Goal: Navigation & Orientation: Find specific page/section

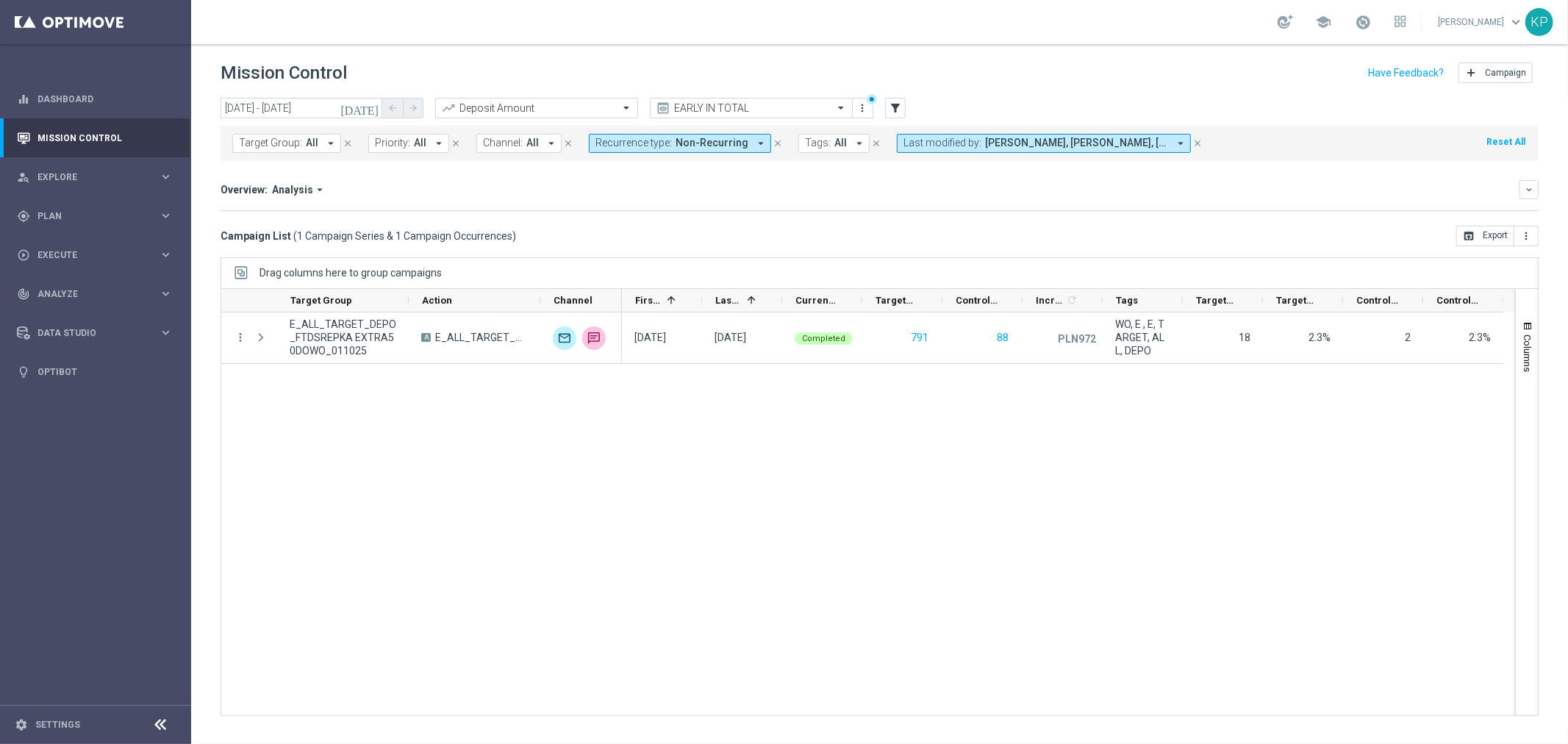
click at [1014, 22] on div "school [PERSON_NAME] keyboard_arrow_down KP" at bounding box center [879, 22] width 1377 height 44
click at [373, 101] on icon "[DATE]" at bounding box center [359, 108] width 39 height 13
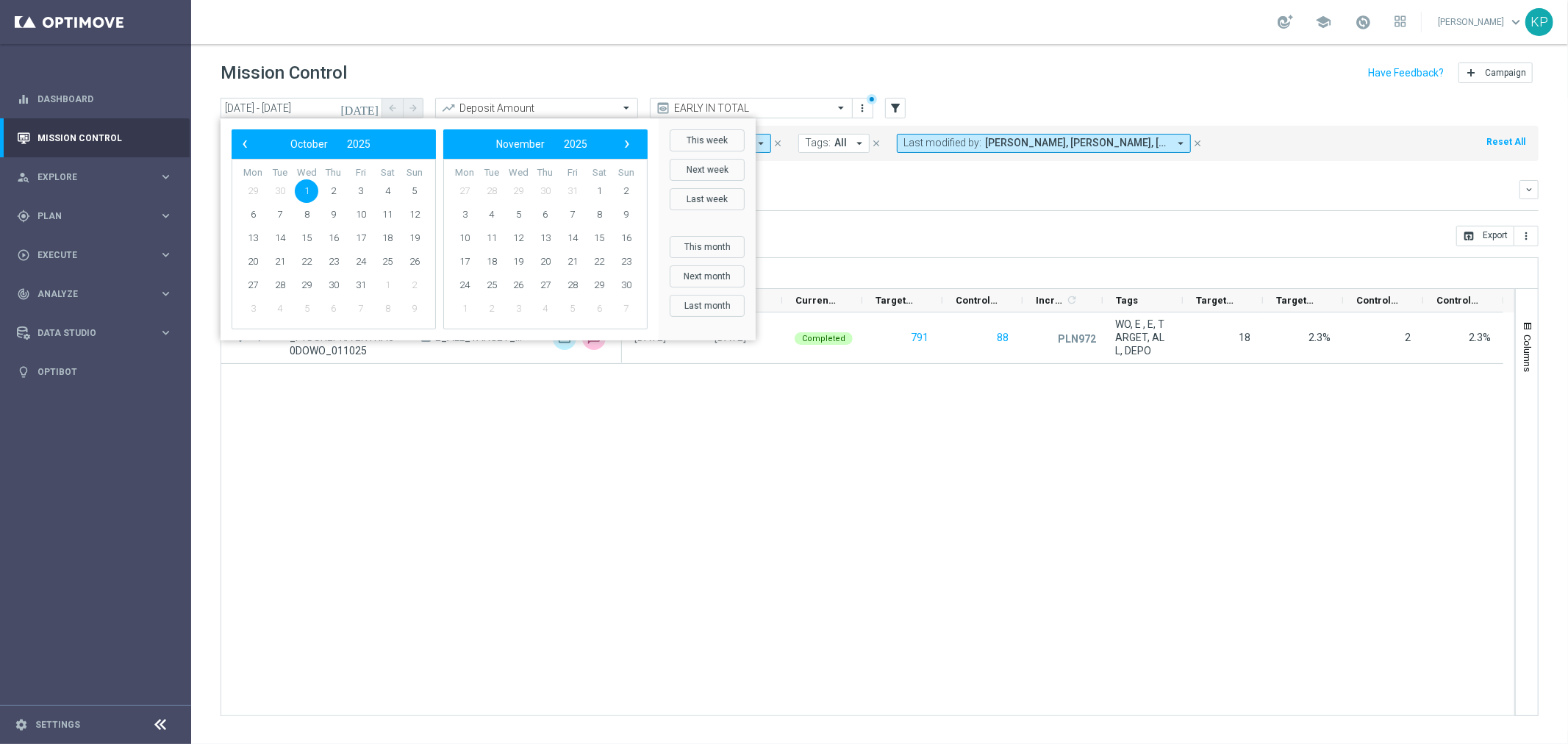
click at [438, 64] on div "Mission Control add Campaign" at bounding box center [879, 73] width 1319 height 29
